Goal: Transaction & Acquisition: Obtain resource

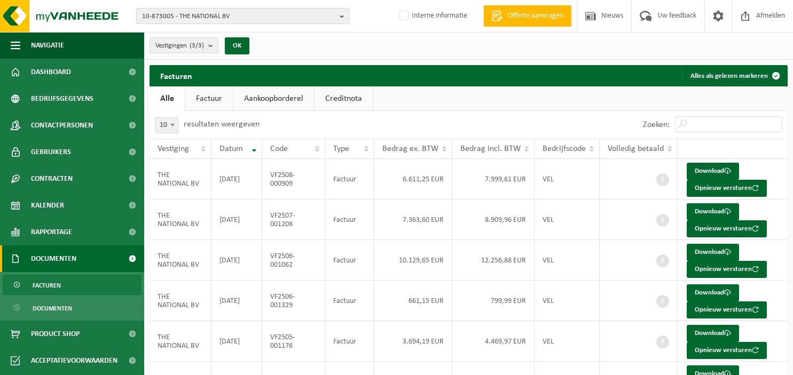
scroll to position [31, 0]
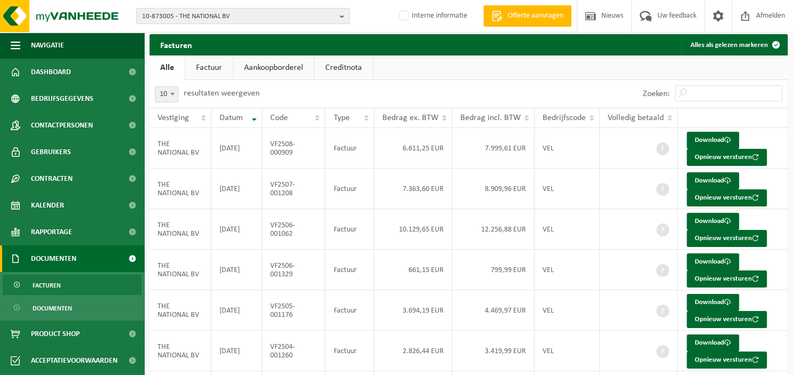
click at [346, 14] on b "button" at bounding box center [345, 16] width 10 height 15
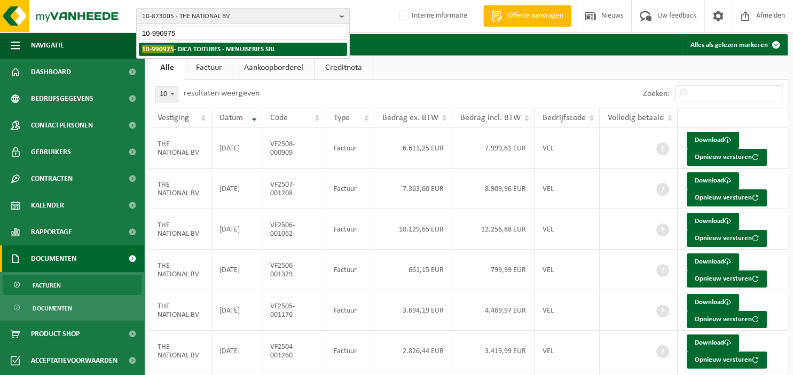
type input "10-990975"
click at [252, 51] on strong "10-990975 - DICA TOITURES - MENUISERIES SRL" at bounding box center [209, 49] width 134 height 8
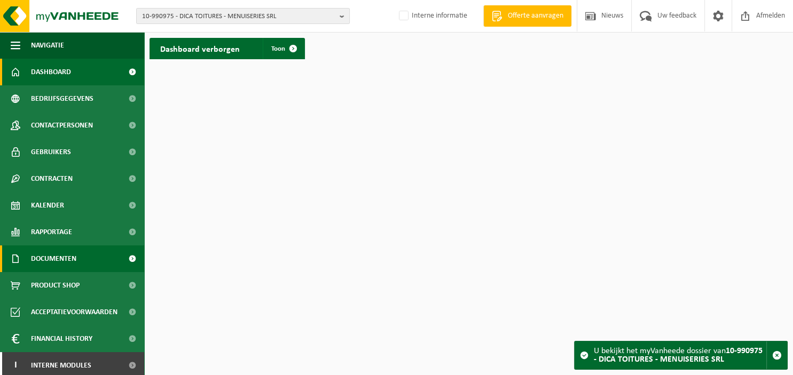
click at [83, 262] on link "Documenten" at bounding box center [72, 259] width 144 height 27
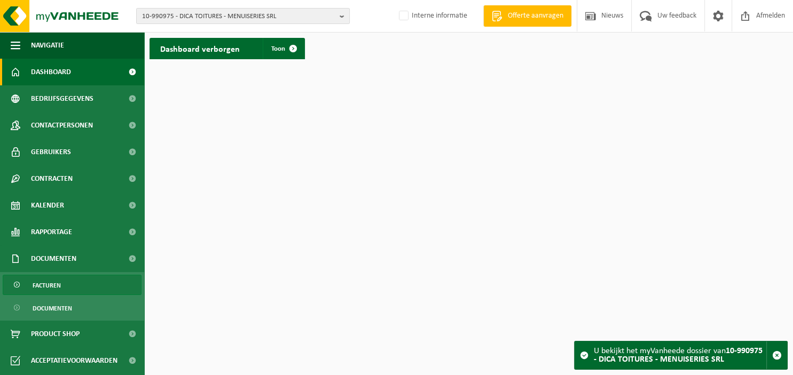
click at [79, 283] on link "Facturen" at bounding box center [72, 285] width 139 height 20
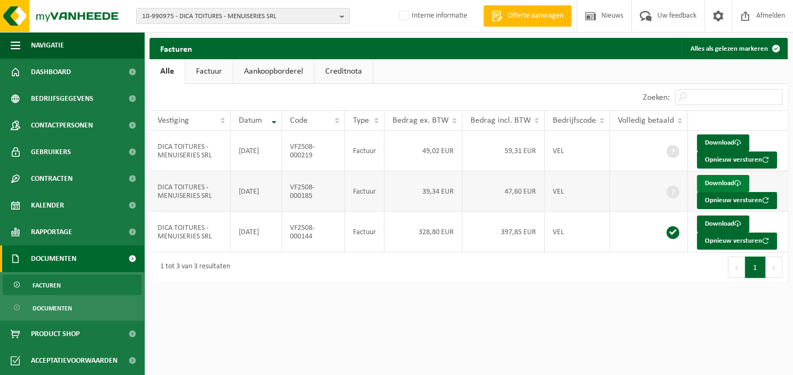
click at [723, 183] on link "Download" at bounding box center [723, 183] width 52 height 17
click at [724, 140] on link "Download" at bounding box center [723, 143] width 52 height 17
click at [341, 13] on b "button" at bounding box center [345, 16] width 10 height 15
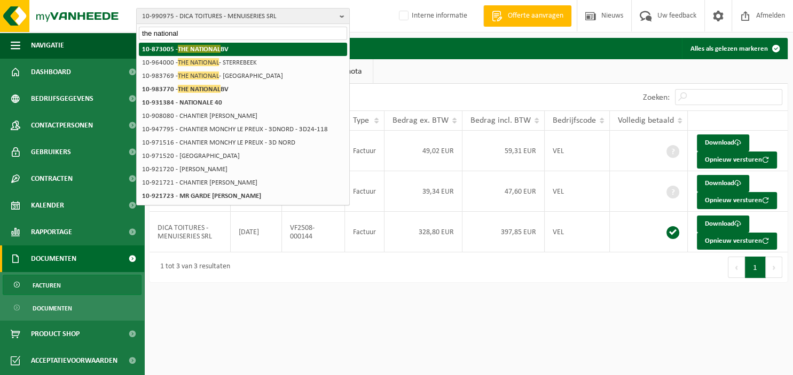
type input "the national"
click at [213, 51] on span "THE NATIONAL" at bounding box center [199, 49] width 43 height 8
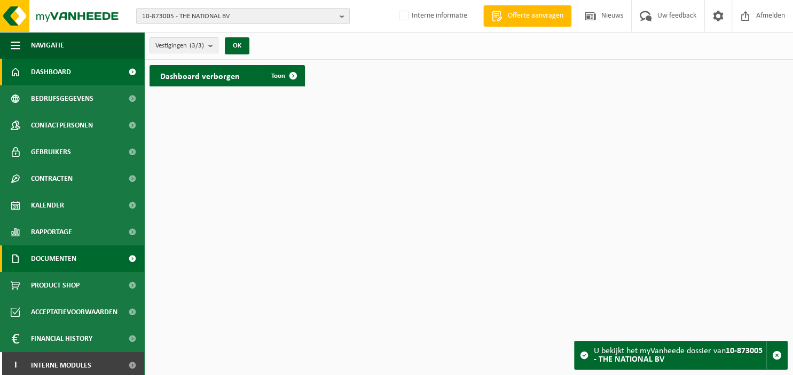
click at [77, 257] on link "Documenten" at bounding box center [72, 259] width 144 height 27
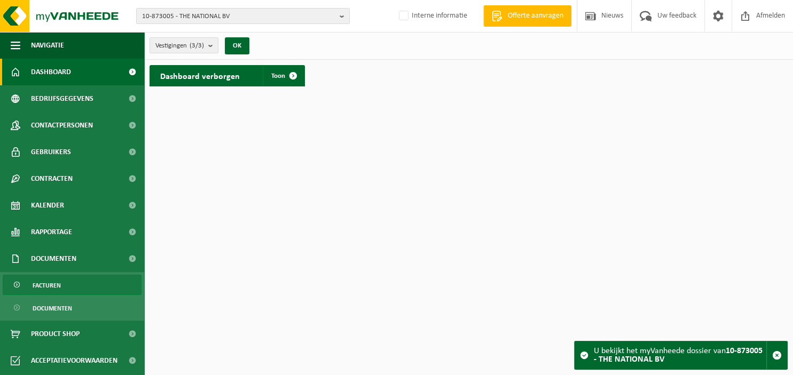
click at [75, 284] on link "Facturen" at bounding box center [72, 285] width 139 height 20
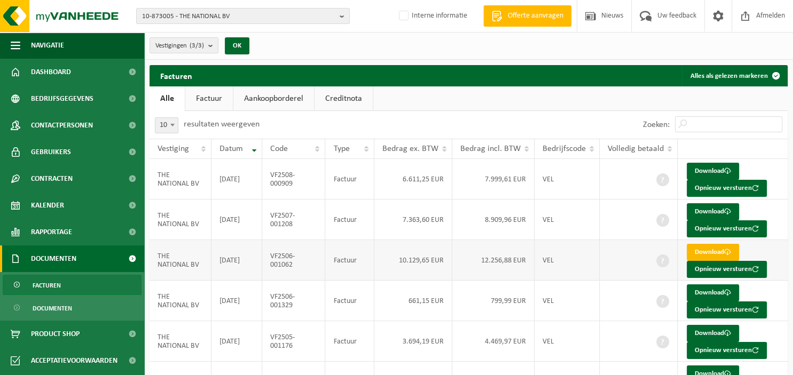
click at [707, 253] on link "Download" at bounding box center [713, 252] width 52 height 17
click at [346, 14] on b "button" at bounding box center [345, 16] width 10 height 15
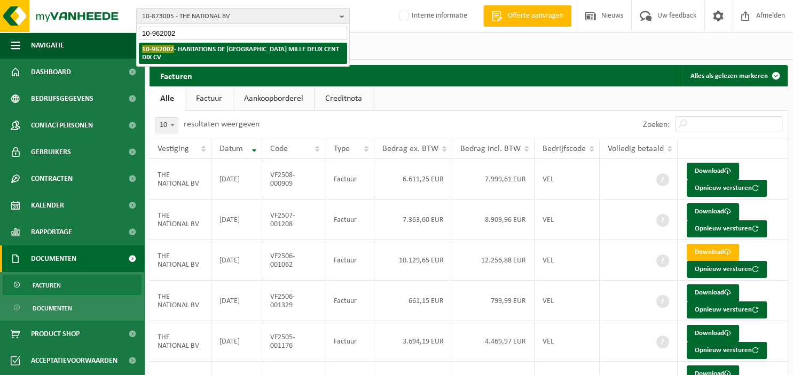
type input "10-962002"
click at [298, 51] on strong "10-962002 - HABITATIONS DE [GEOGRAPHIC_DATA] MILLE DEUX CENT DIX CV" at bounding box center [240, 53] width 197 height 16
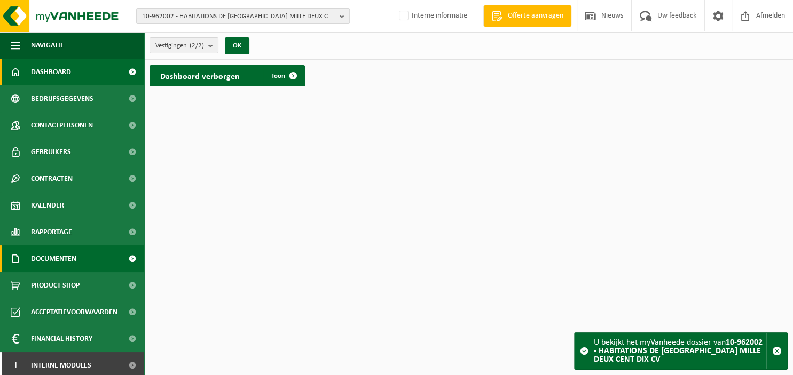
click at [68, 256] on span "Documenten" at bounding box center [53, 259] width 45 height 27
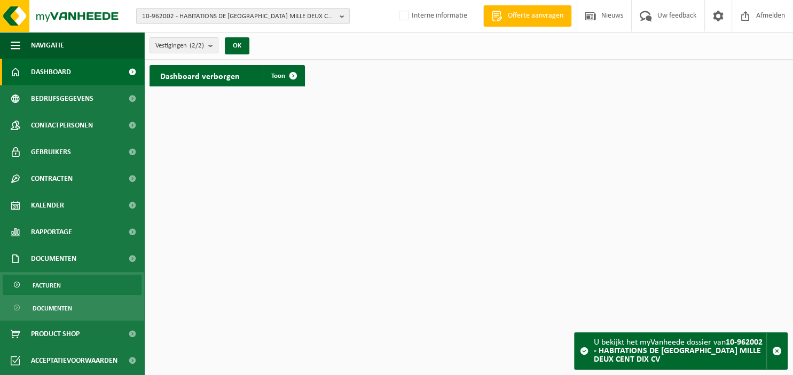
click at [68, 283] on link "Facturen" at bounding box center [72, 285] width 139 height 20
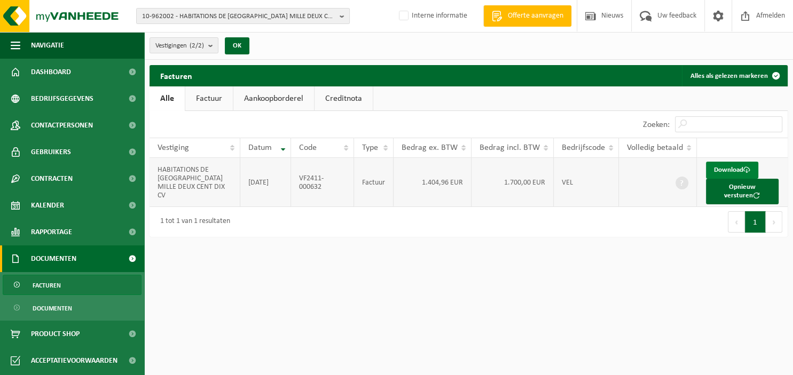
click at [737, 170] on link "Download" at bounding box center [732, 170] width 52 height 17
